Goal: Transaction & Acquisition: Purchase product/service

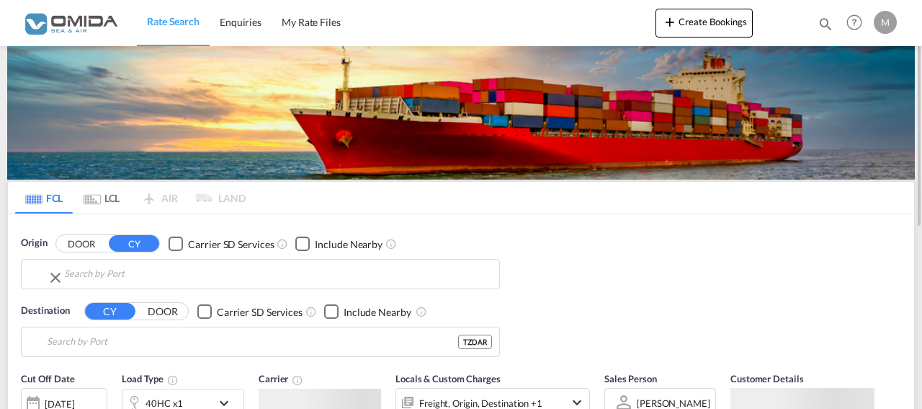
type input "[GEOGRAPHIC_DATA], PLGDY"
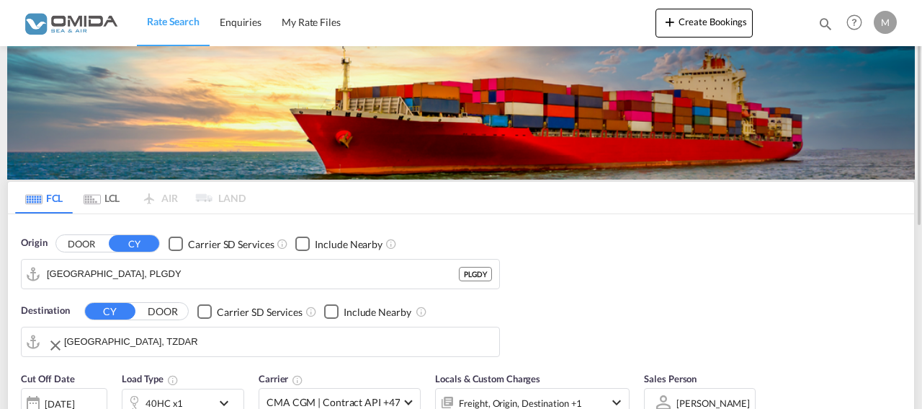
click at [169, 333] on input "[GEOGRAPHIC_DATA], TZDAR" at bounding box center [278, 342] width 428 height 22
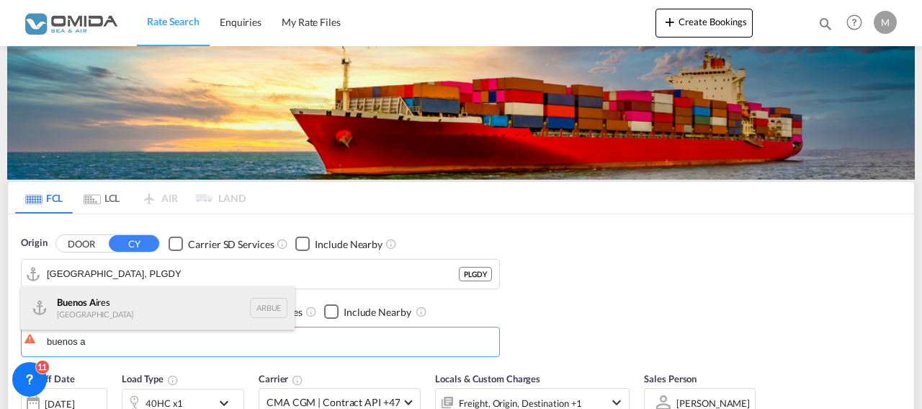
click at [136, 313] on div "Buenos A ires [GEOGRAPHIC_DATA] [GEOGRAPHIC_DATA]" at bounding box center [158, 307] width 274 height 43
type input "[GEOGRAPHIC_DATA], [GEOGRAPHIC_DATA]"
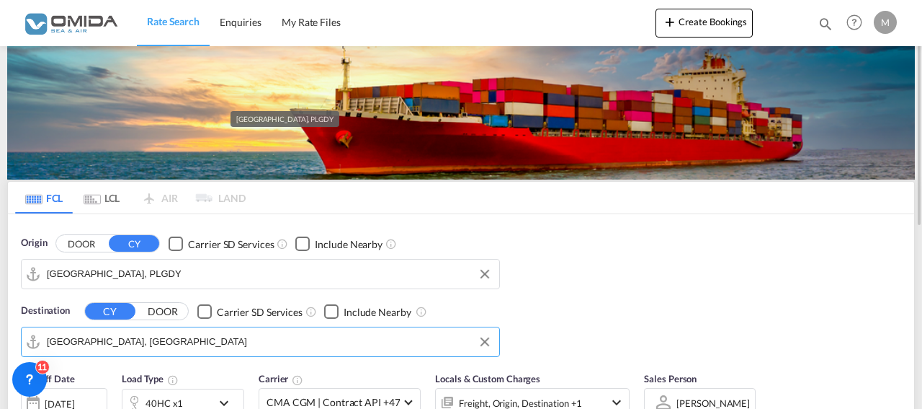
scroll to position [221, 0]
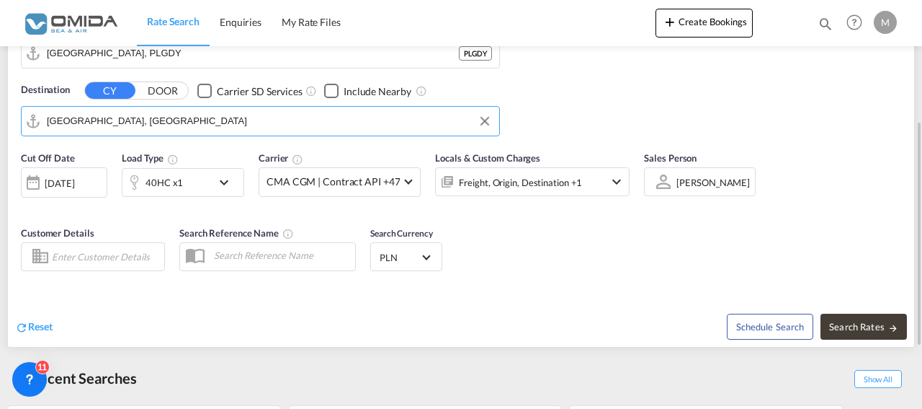
click at [221, 177] on md-icon "icon-chevron-down" at bounding box center [227, 182] width 25 height 17
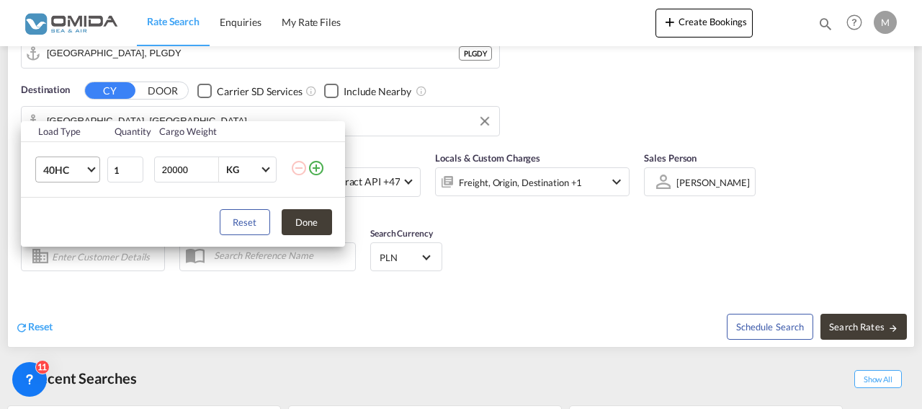
click at [89, 164] on md-select-value "40HC" at bounding box center [71, 169] width 58 height 25
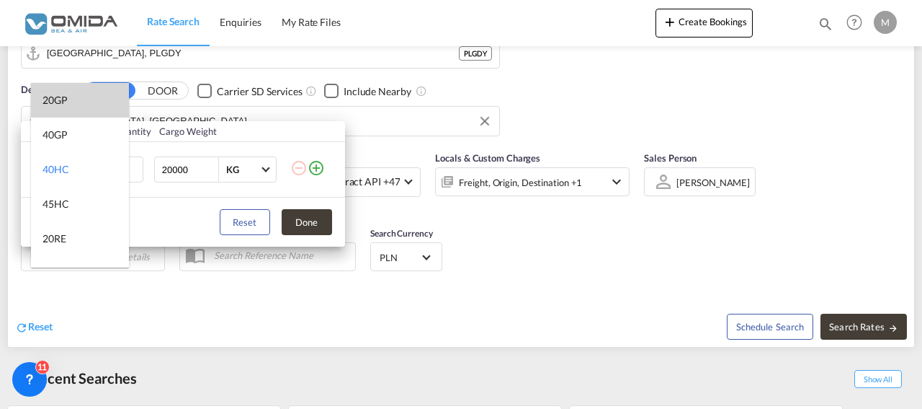
click at [81, 109] on md-option "20GP" at bounding box center [80, 100] width 98 height 35
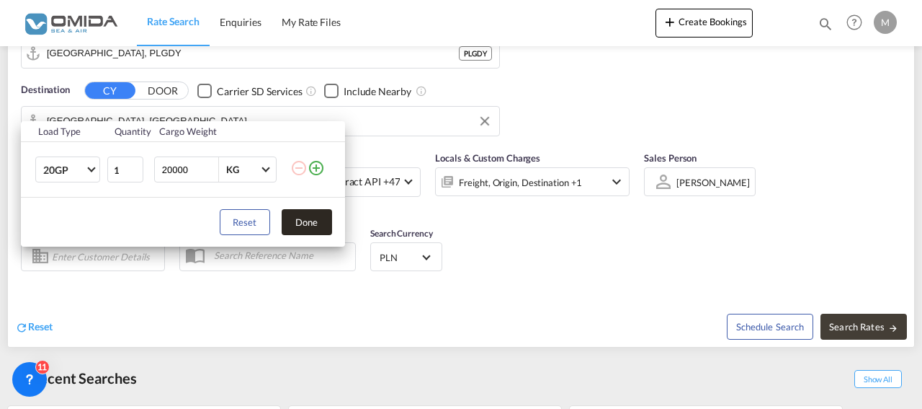
click at [299, 217] on button "Done" at bounding box center [307, 222] width 50 height 26
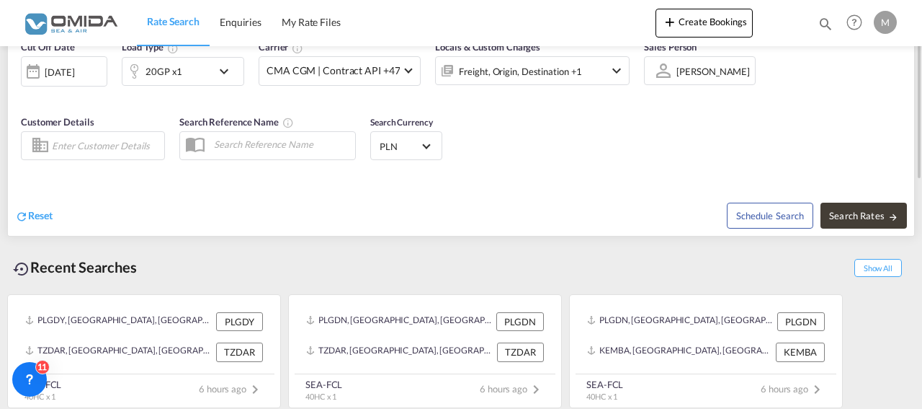
scroll to position [184, 0]
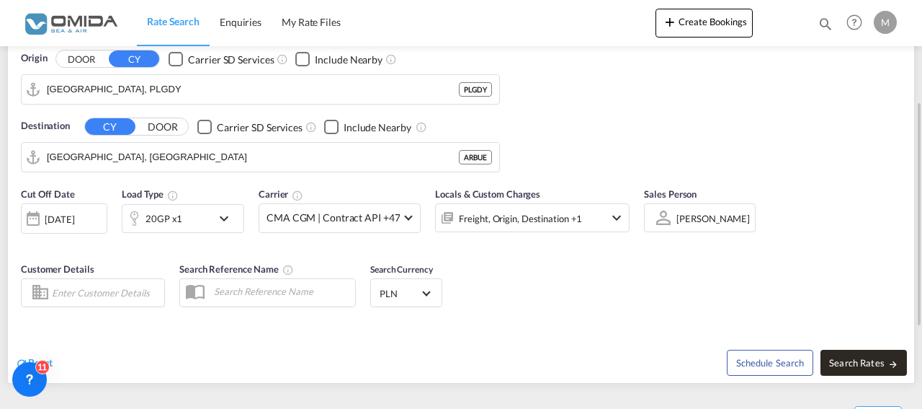
click at [856, 365] on span "Search Rates" at bounding box center [863, 363] width 69 height 12
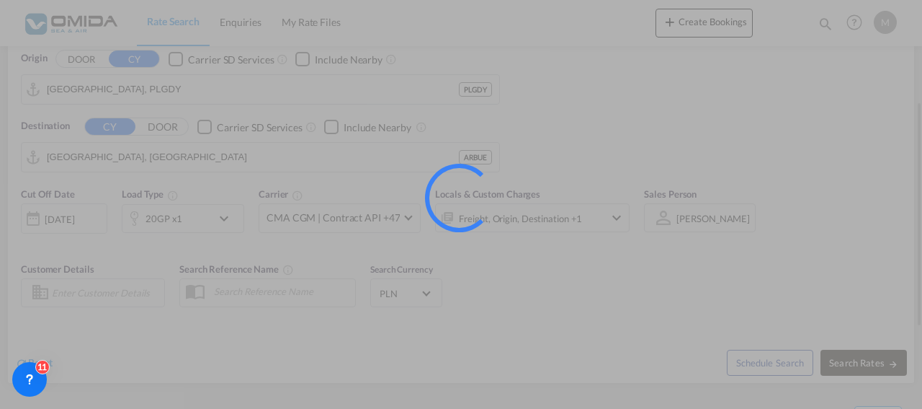
type input "PLGDY to ARBUE / [DATE]"
